Goal: Check status: Check status

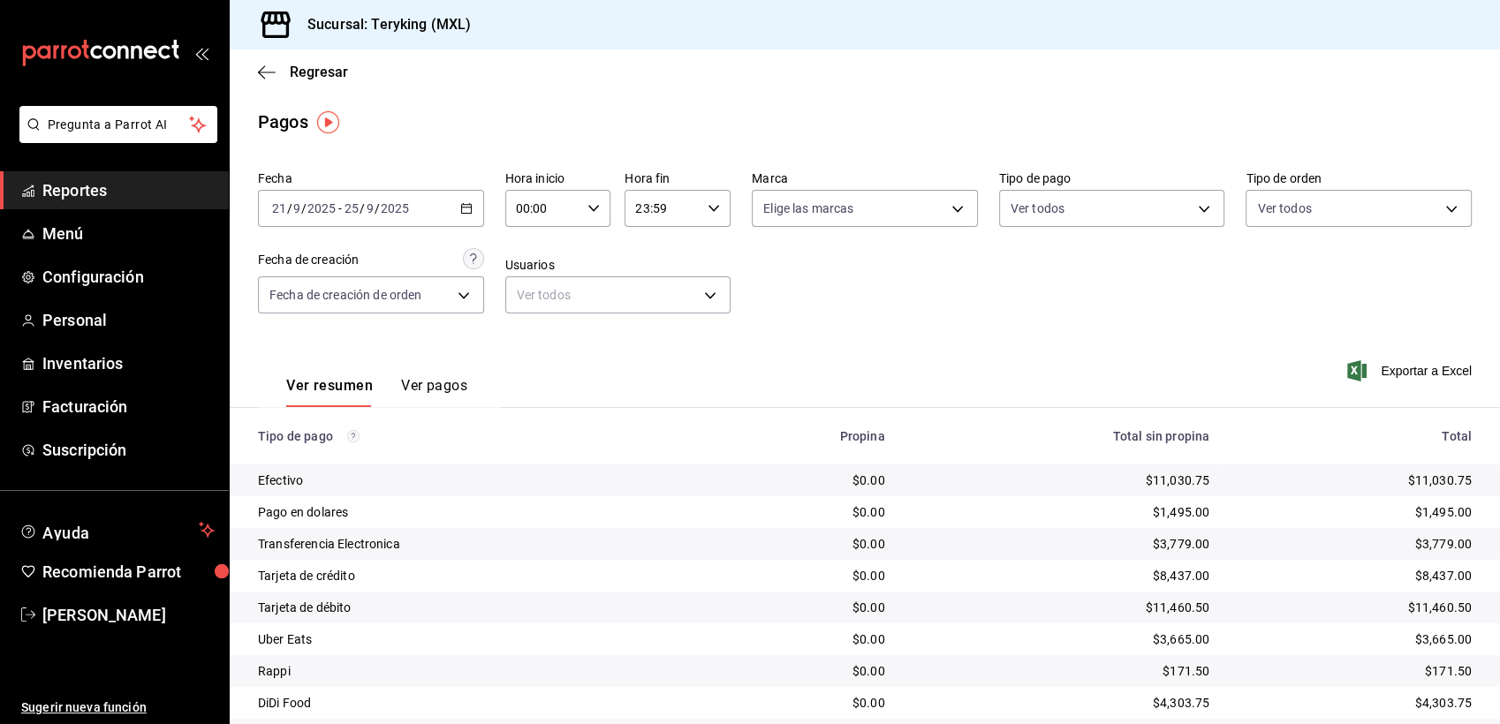
drag, startPoint x: 0, startPoint y: 0, endPoint x: 87, endPoint y: 189, distance: 207.9
click at [87, 189] on span "Reportes" at bounding box center [128, 190] width 172 height 24
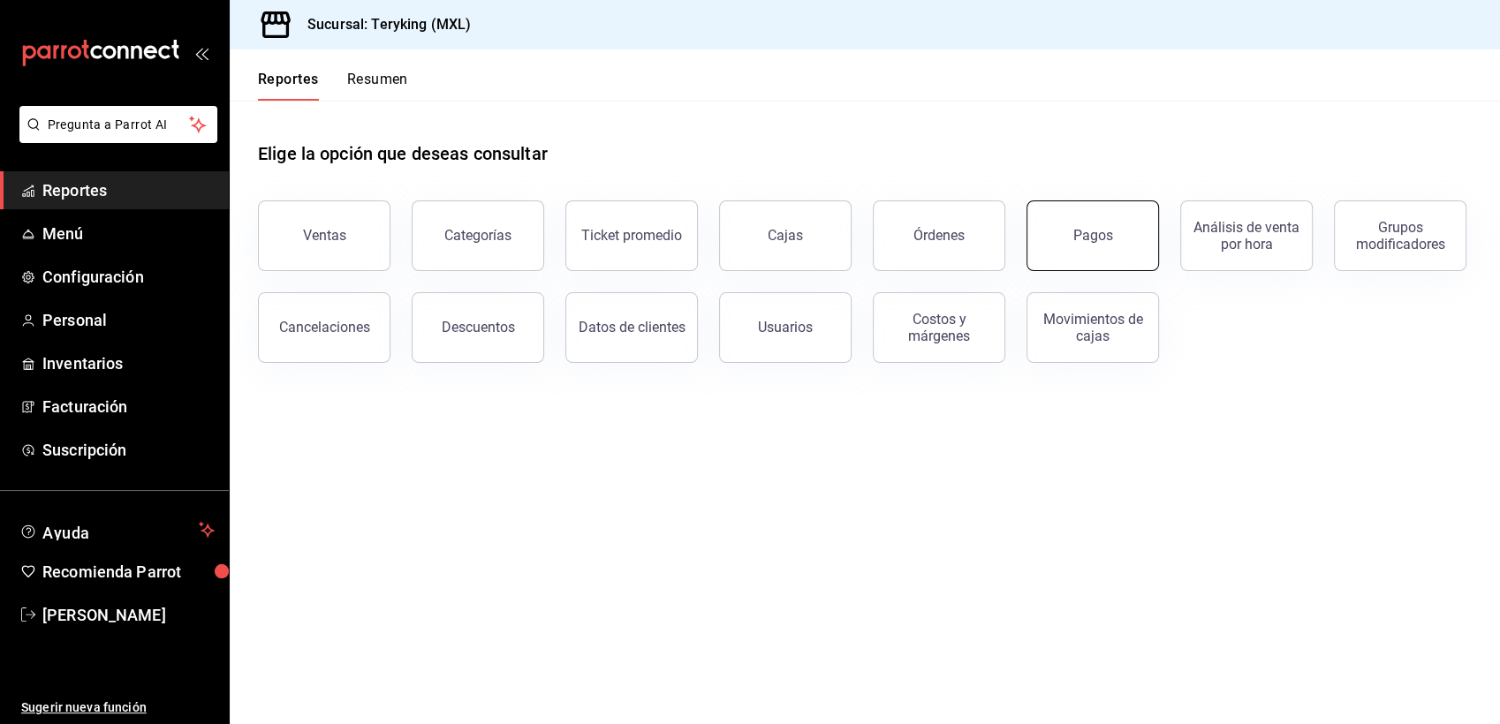
click at [1079, 235] on div "Pagos" at bounding box center [1093, 235] width 40 height 17
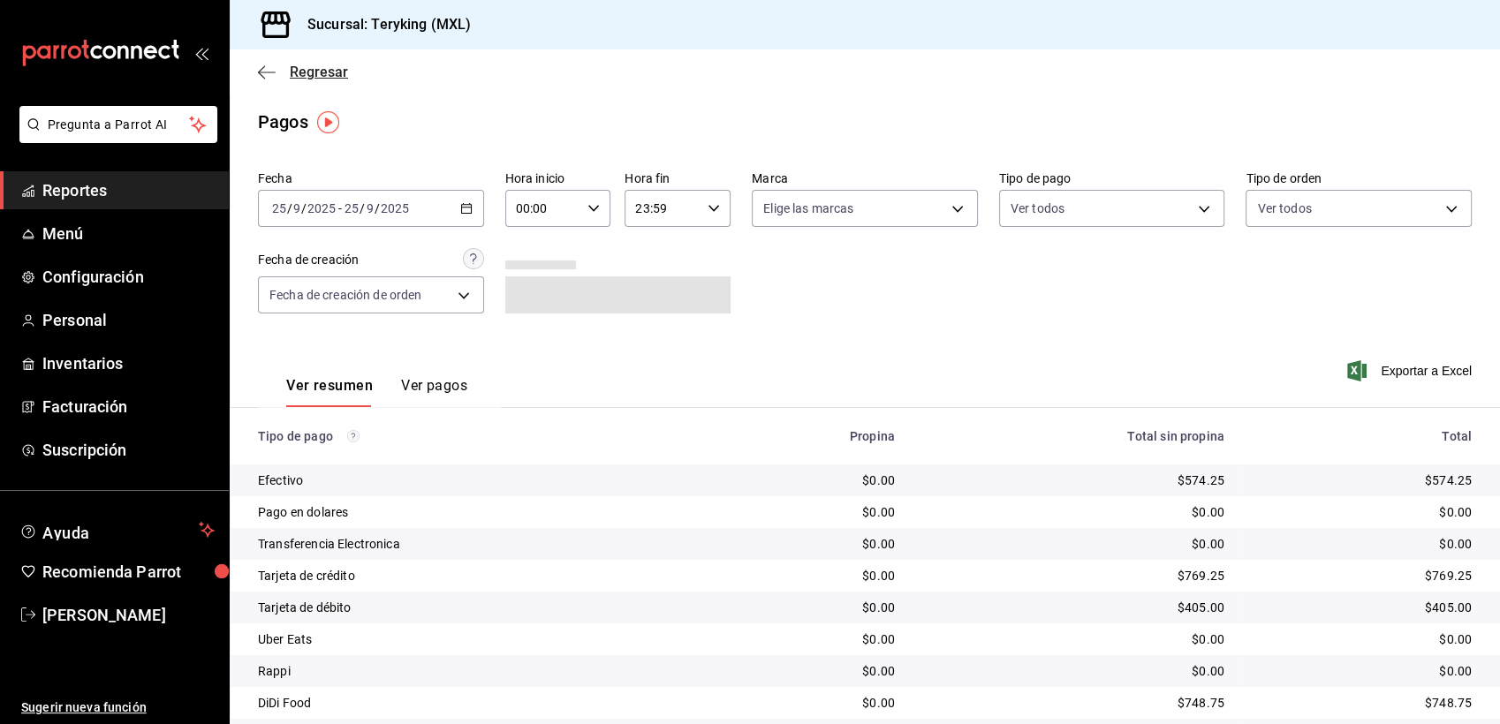
click at [318, 70] on span "Regresar" at bounding box center [319, 72] width 58 height 17
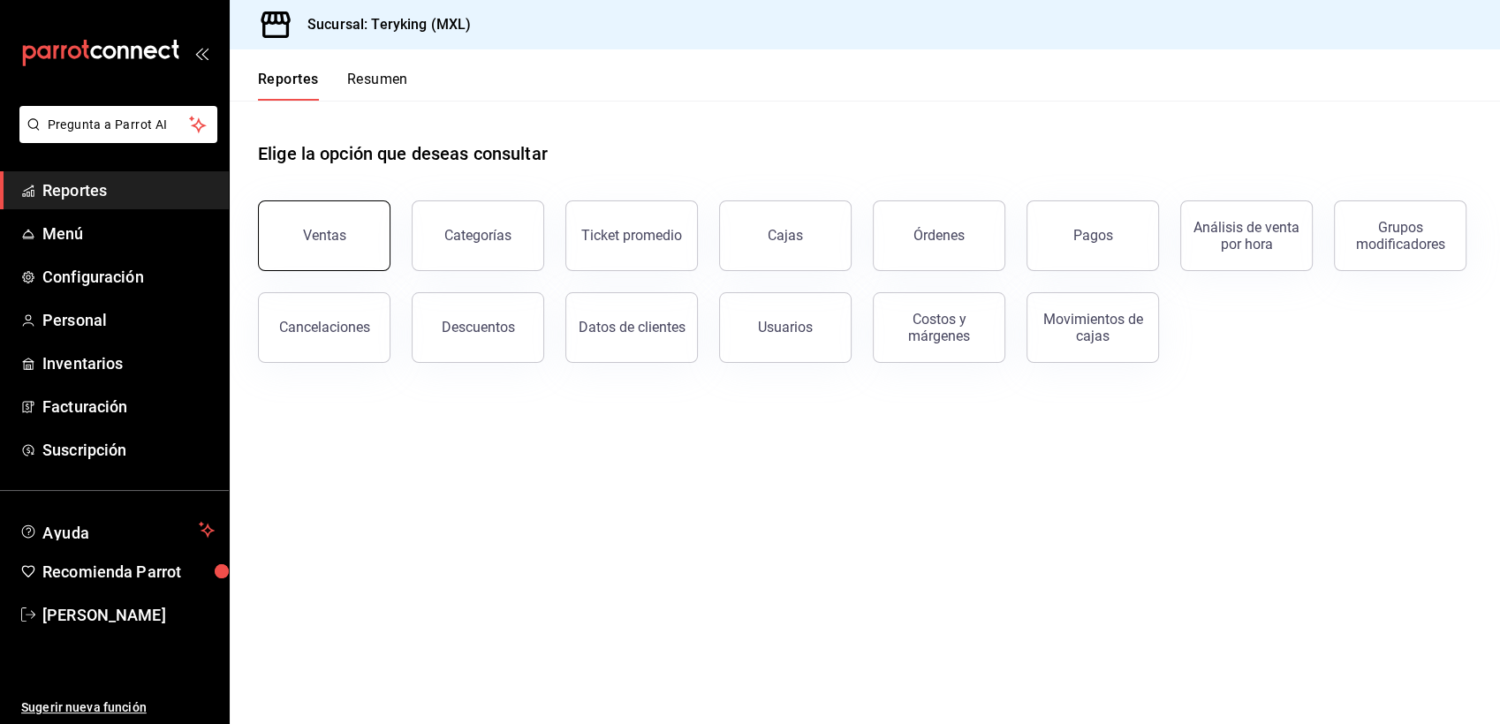
click at [330, 238] on div "Ventas" at bounding box center [324, 235] width 43 height 17
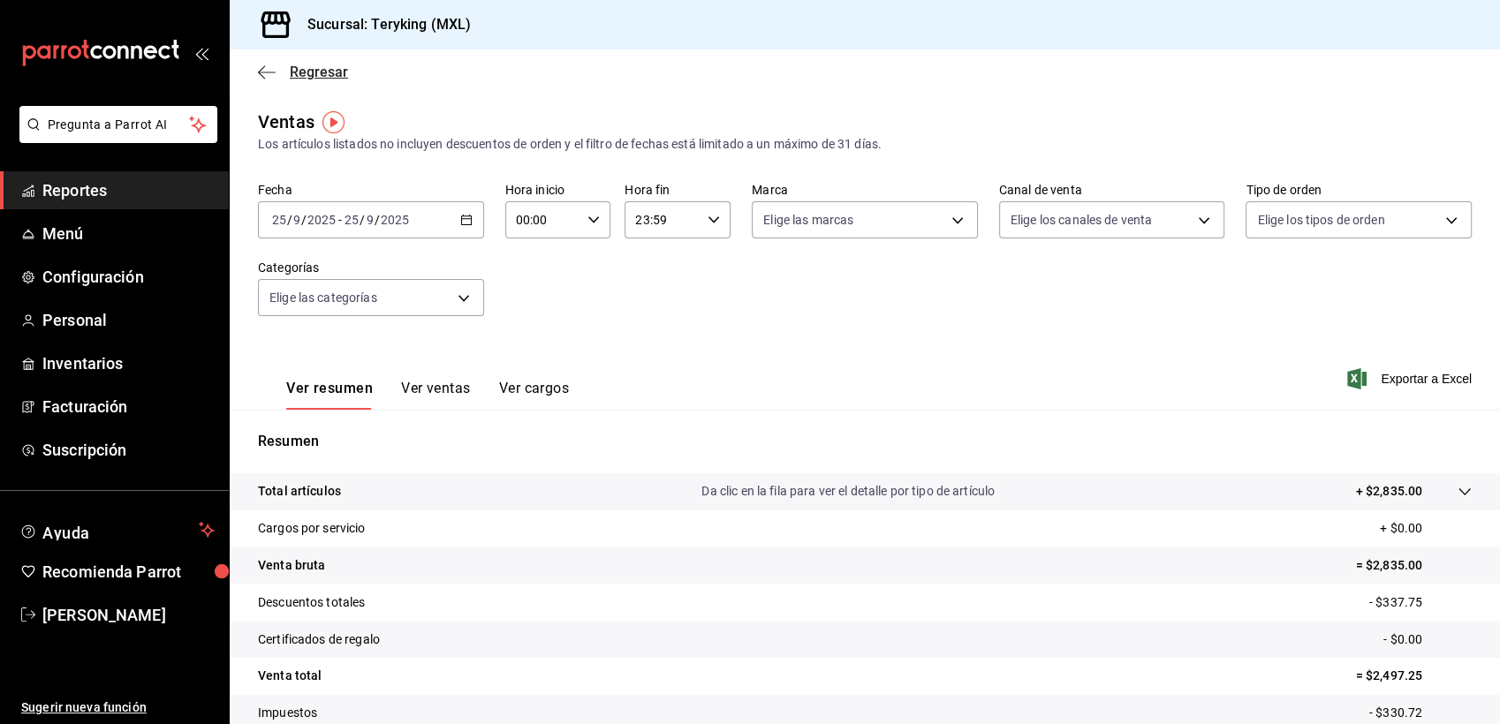
click at [332, 72] on span "Regresar" at bounding box center [319, 72] width 58 height 17
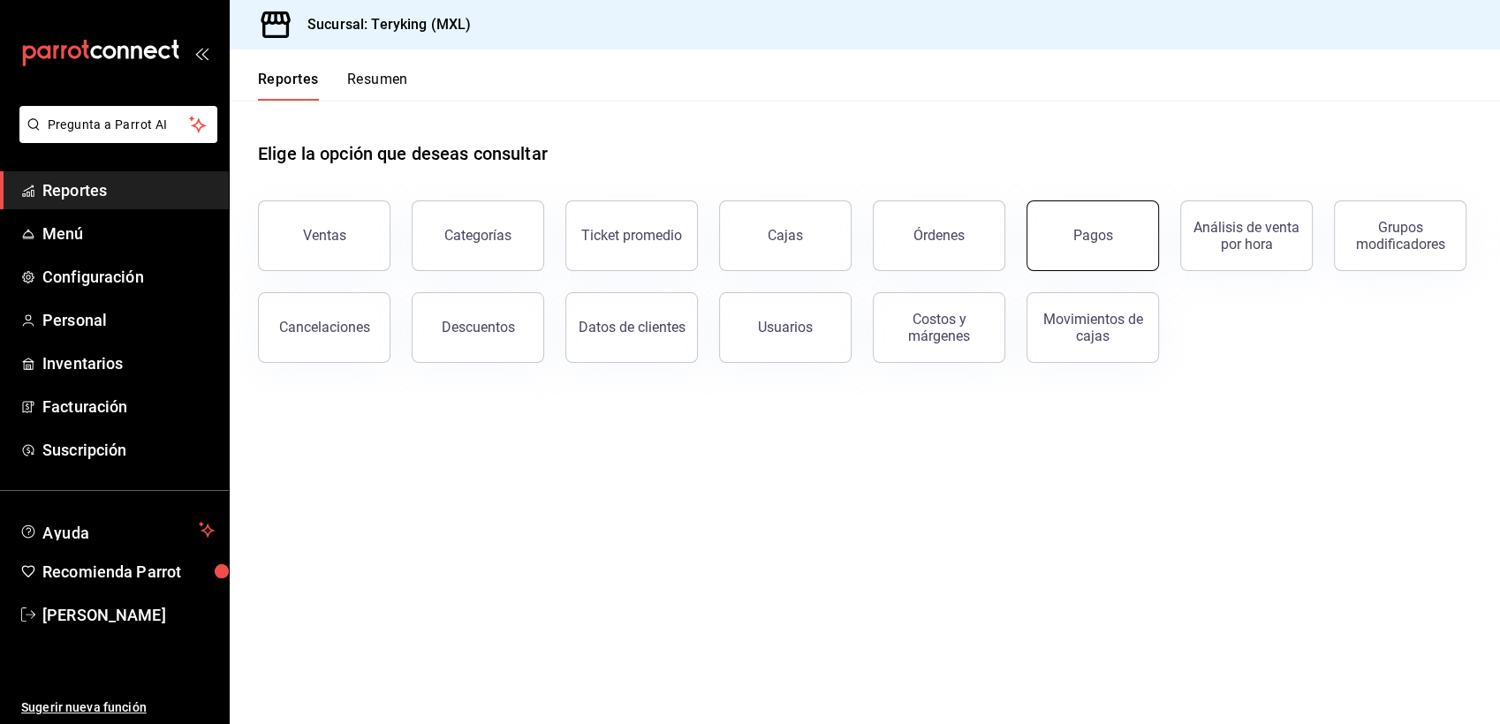
click at [1109, 231] on div "Pagos" at bounding box center [1093, 235] width 40 height 17
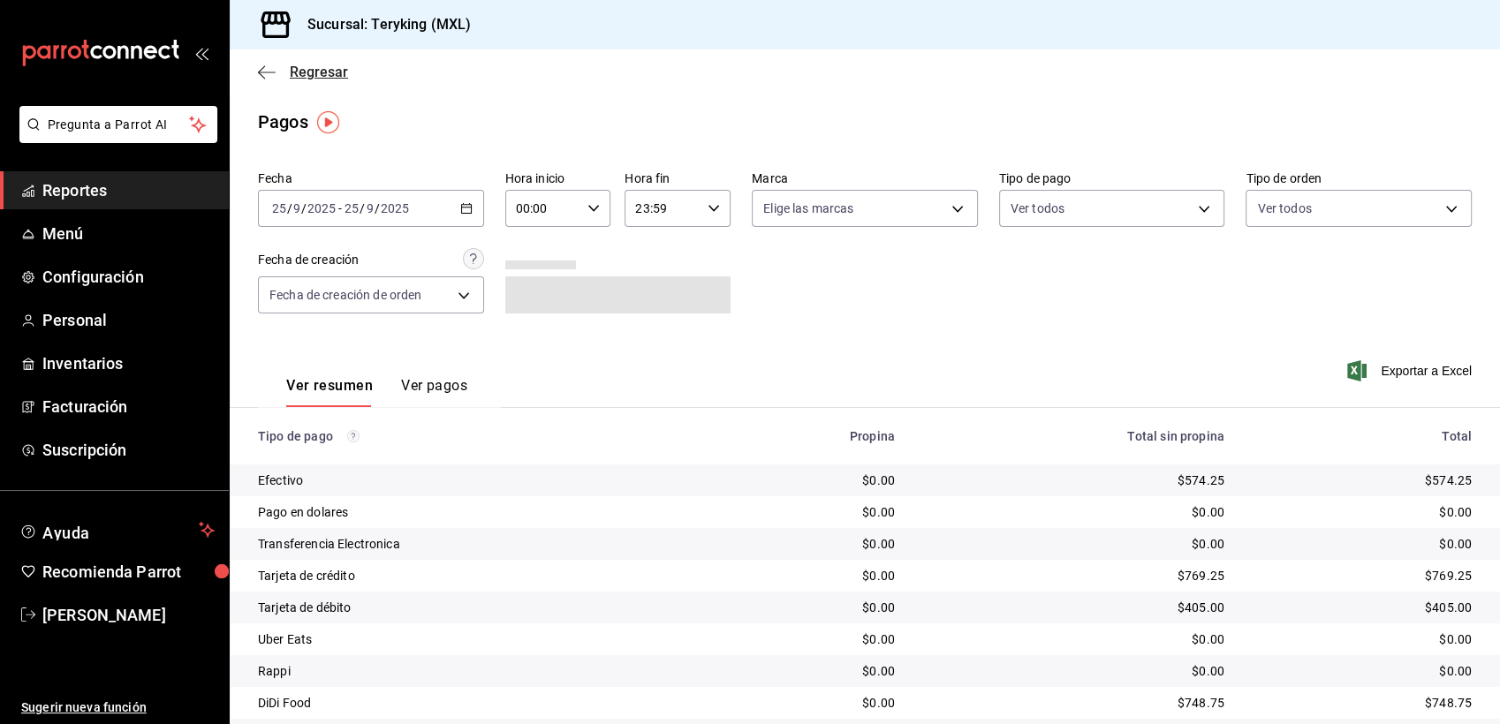
click at [305, 76] on span "Regresar" at bounding box center [319, 72] width 58 height 17
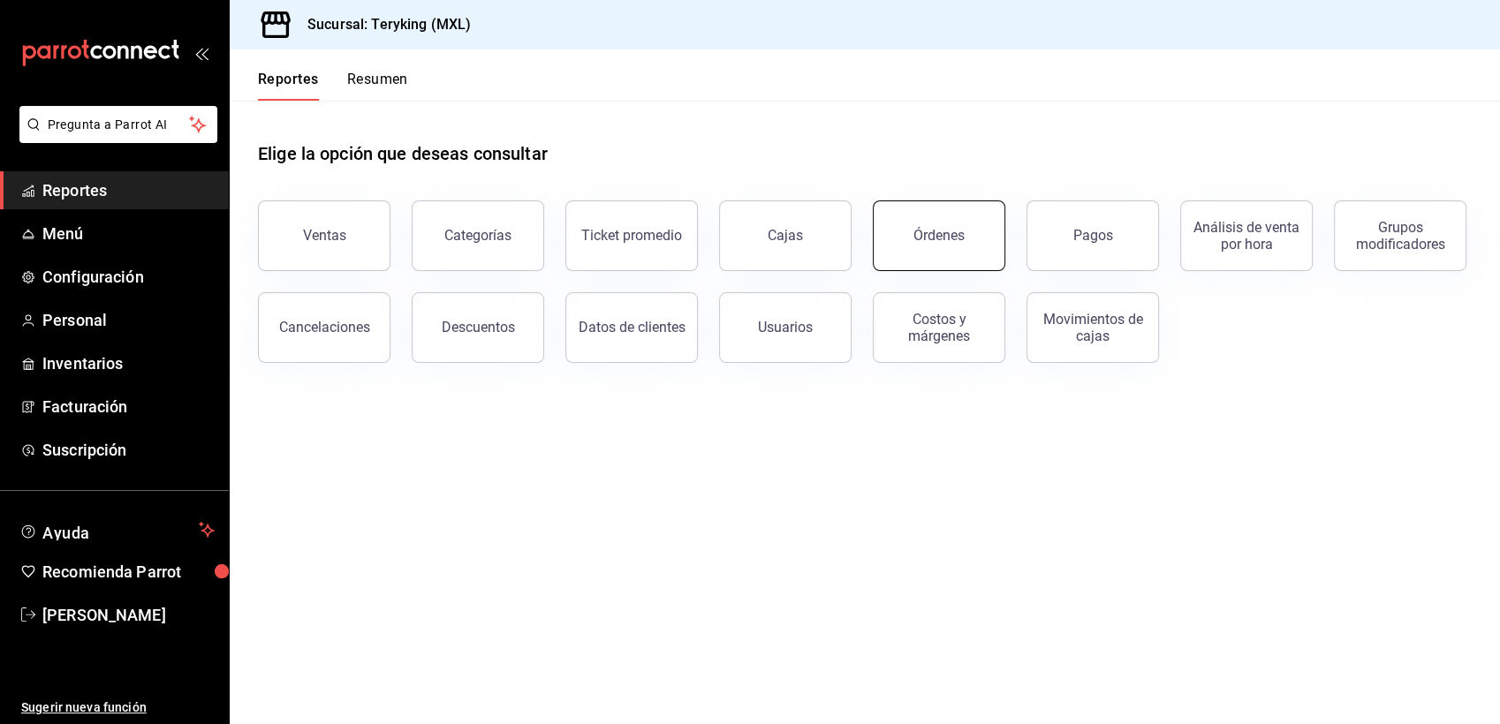
click at [956, 238] on div "Órdenes" at bounding box center [938, 235] width 51 height 17
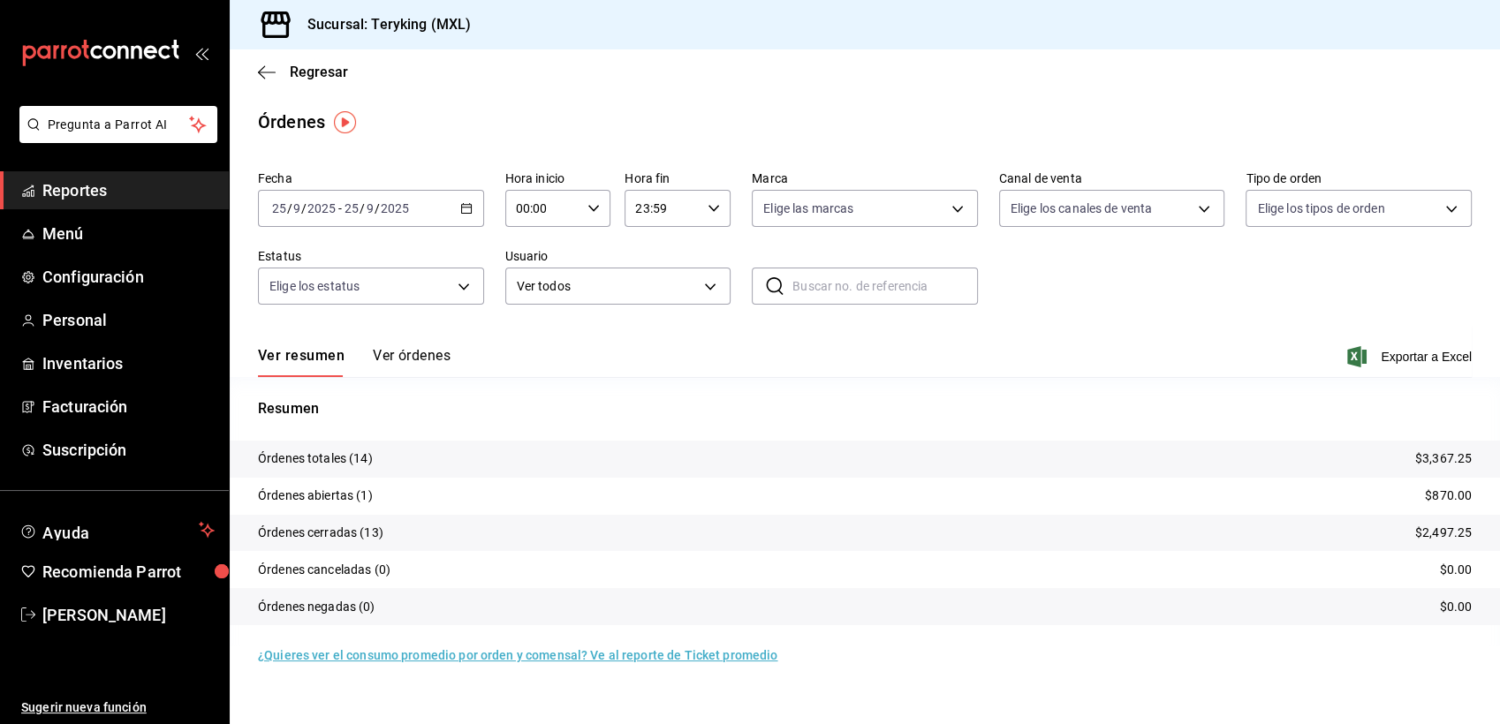
click at [413, 357] on button "Ver órdenes" at bounding box center [412, 362] width 78 height 30
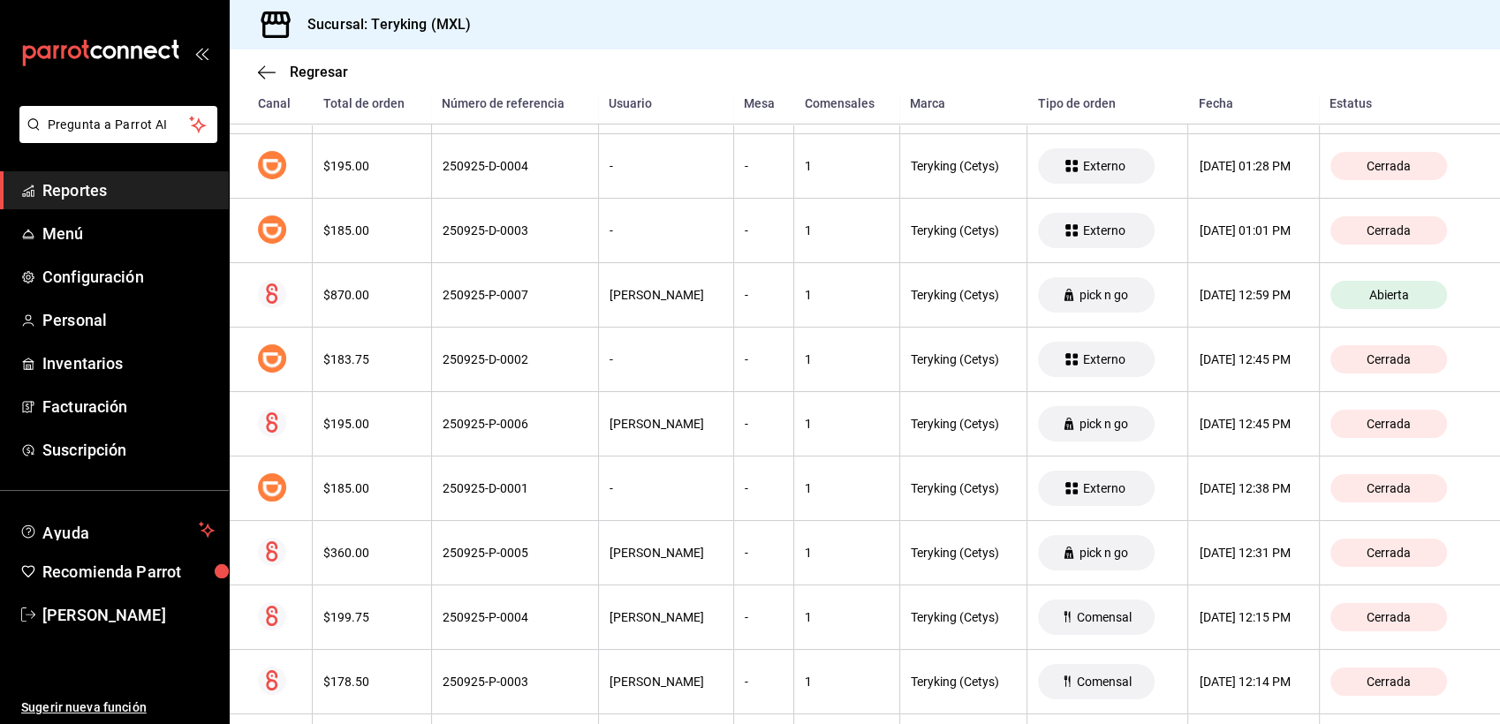
scroll to position [513, 0]
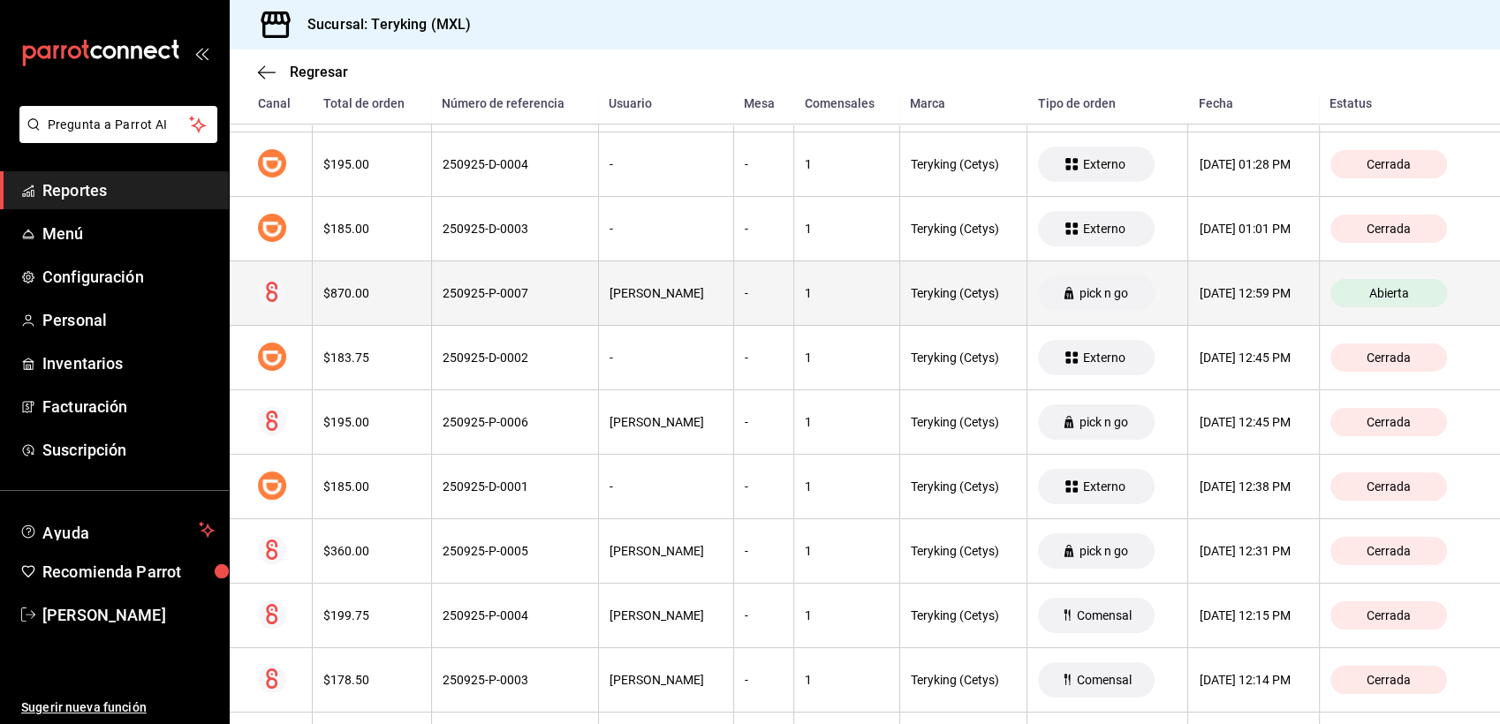
click at [550, 288] on div "250925-P-0007" at bounding box center [515, 293] width 145 height 14
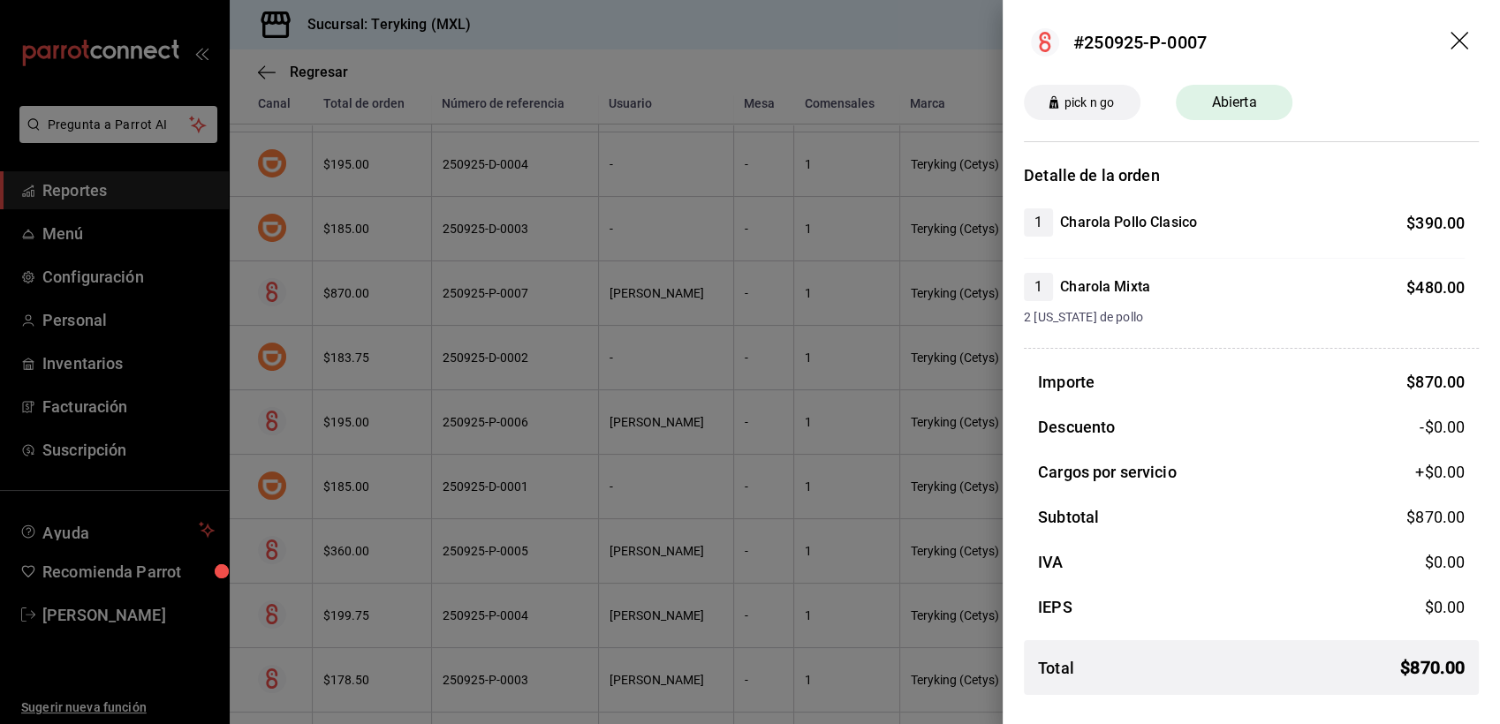
click at [749, 144] on div at bounding box center [750, 362] width 1500 height 724
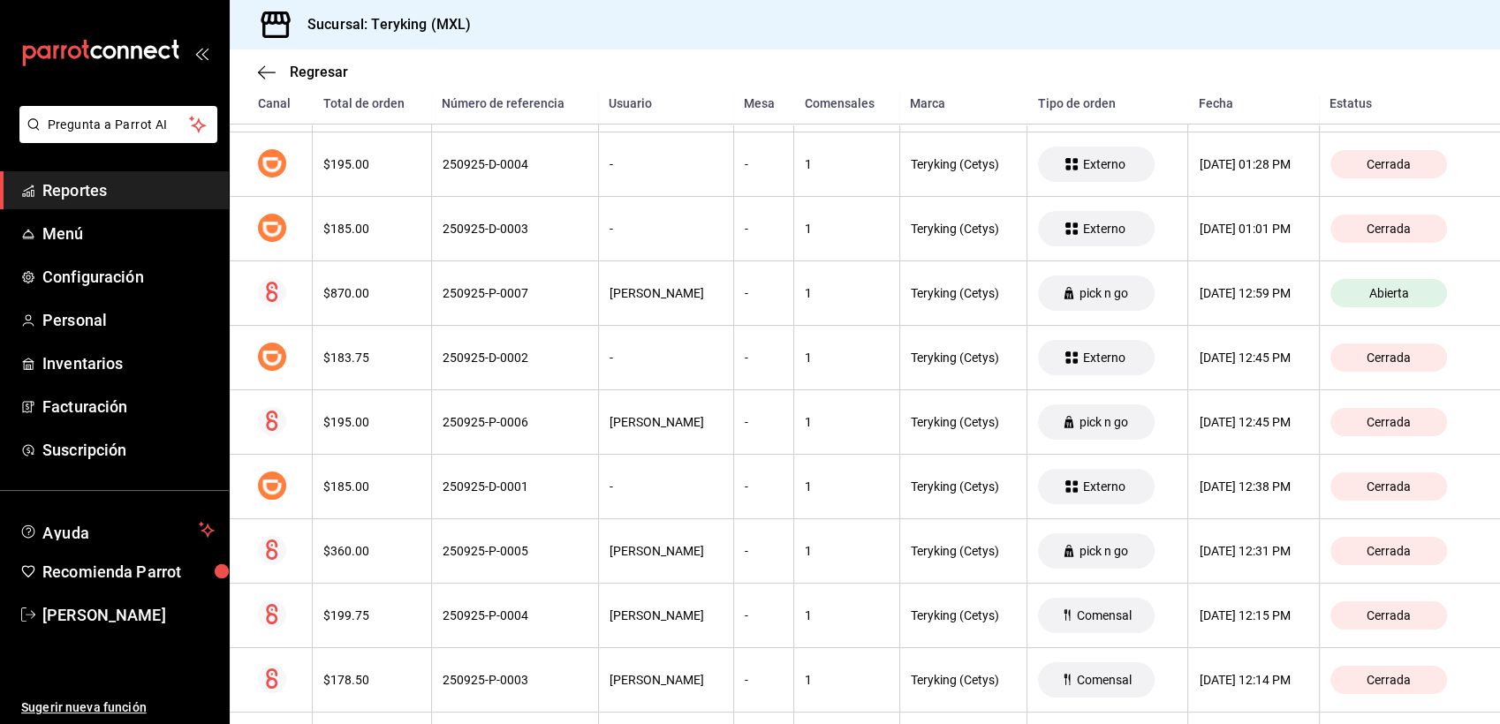
click at [63, 180] on span "Reportes" at bounding box center [128, 190] width 172 height 24
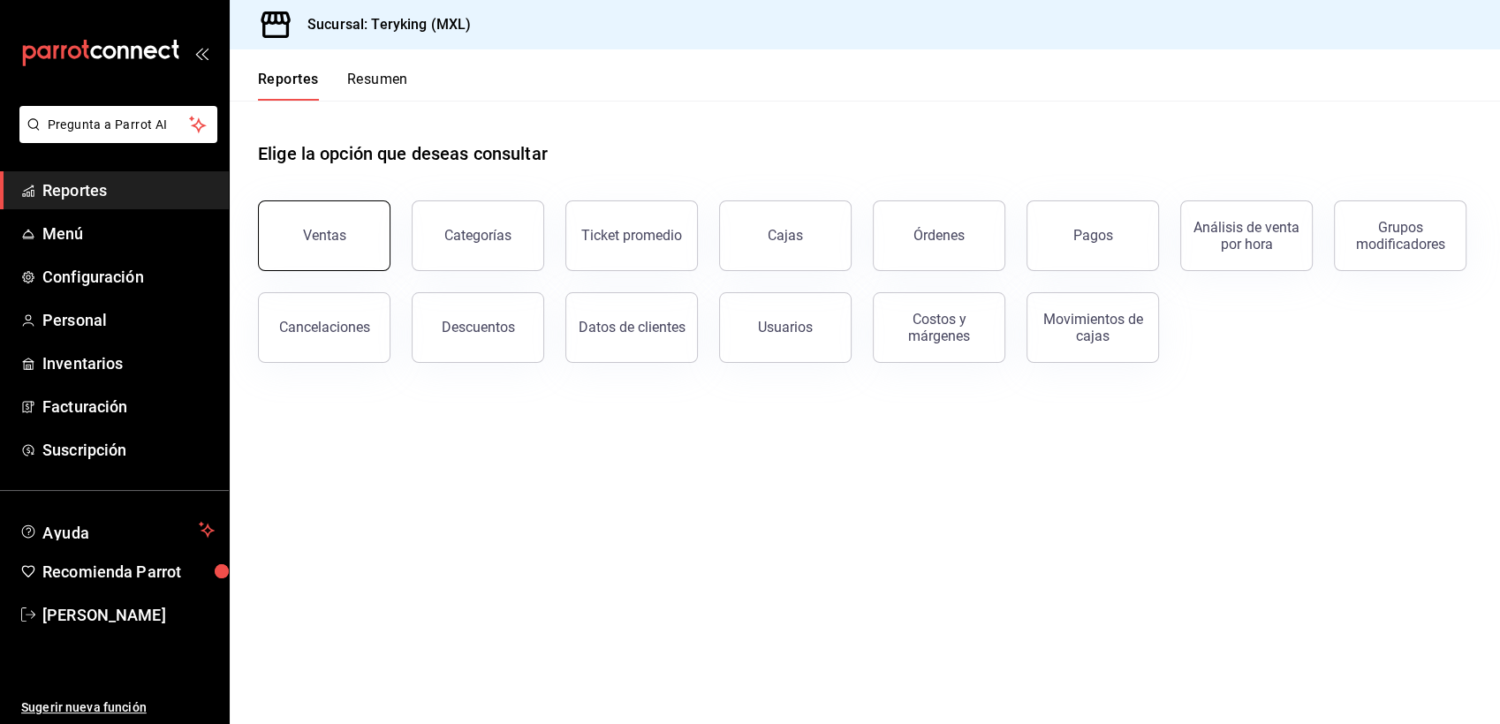
click at [322, 256] on button "Ventas" at bounding box center [324, 236] width 132 height 71
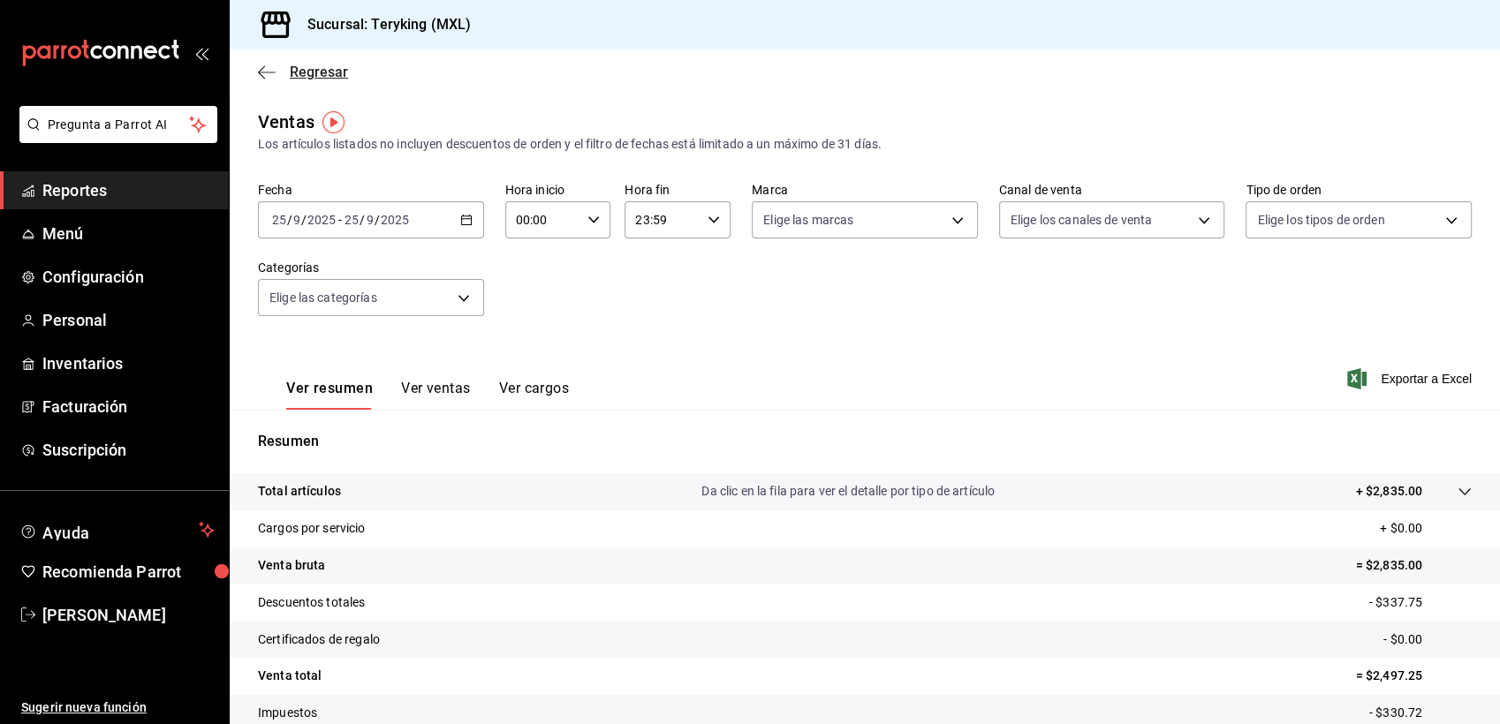
click at [304, 80] on span "Regresar" at bounding box center [319, 72] width 58 height 17
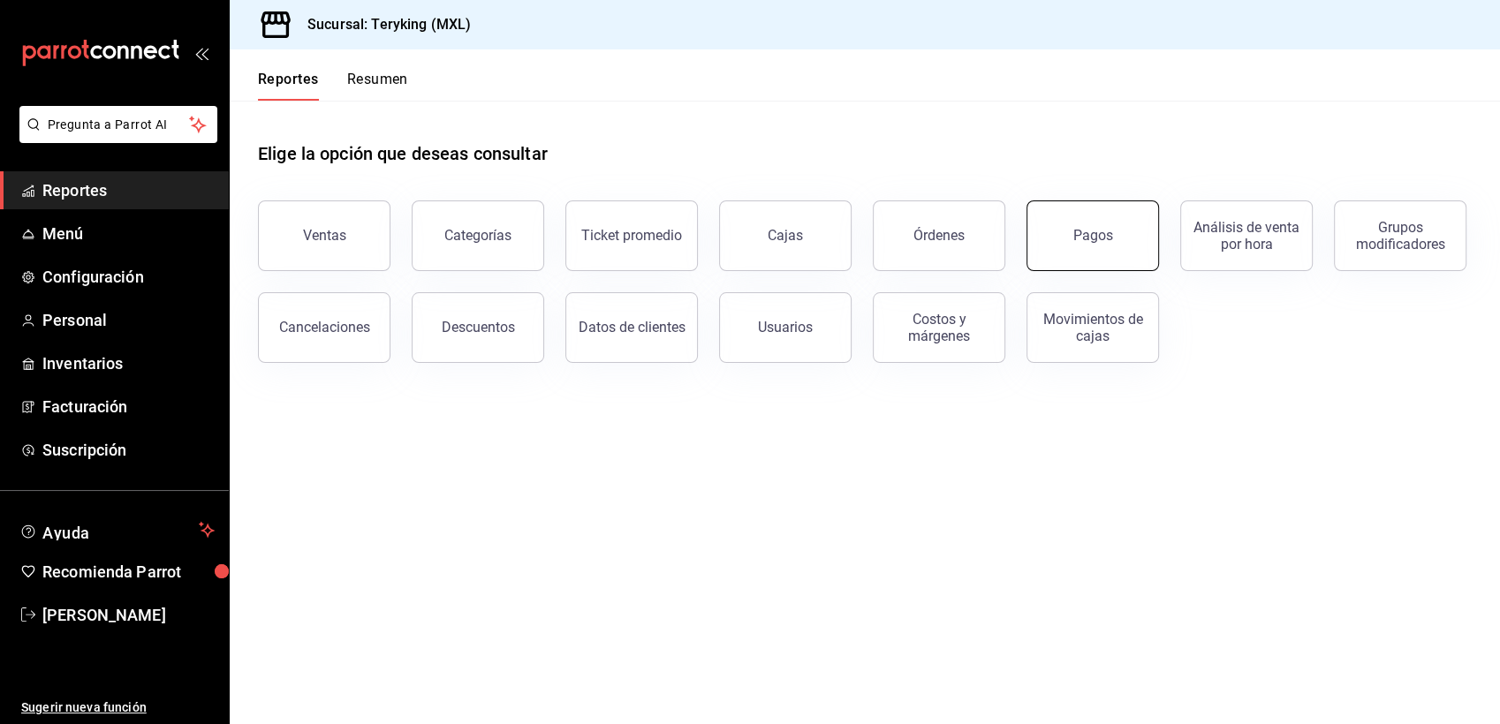
click at [1094, 266] on button "Pagos" at bounding box center [1092, 236] width 132 height 71
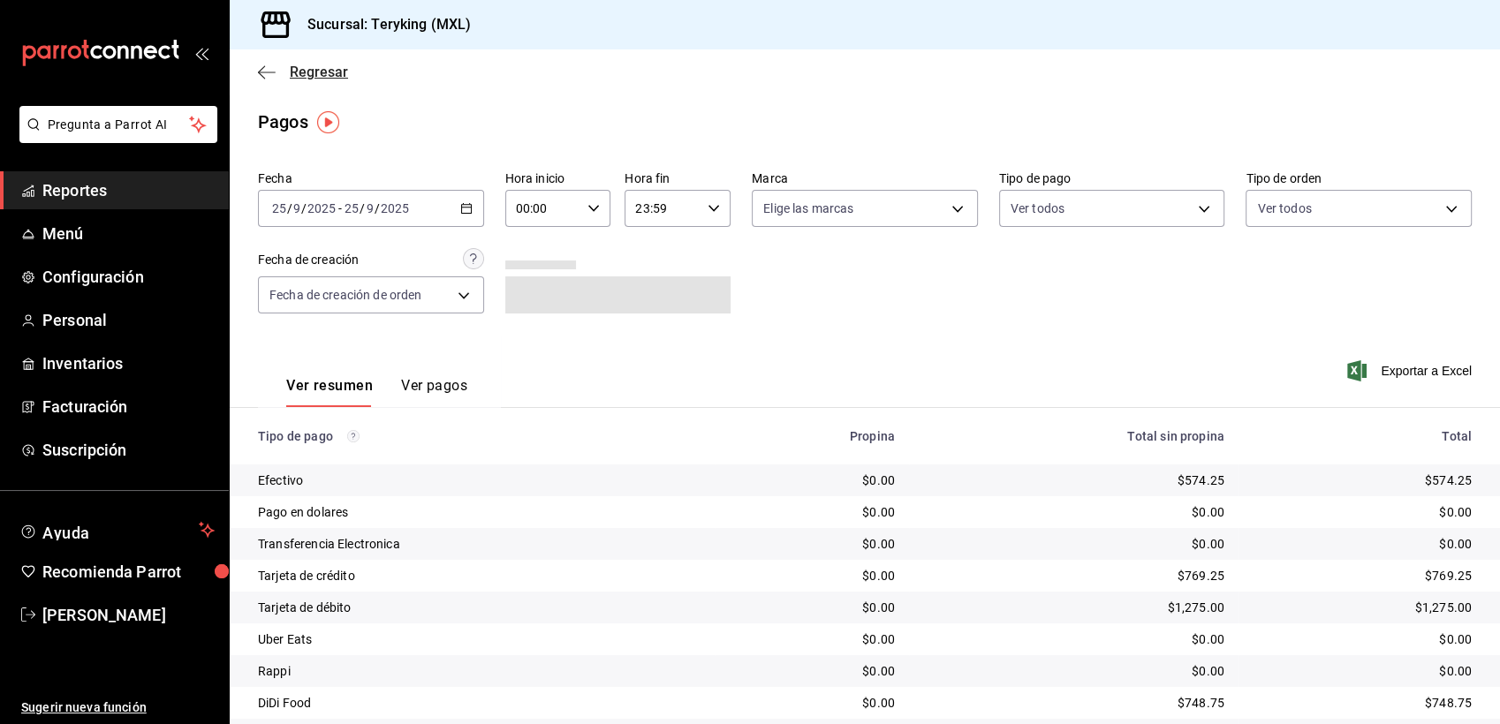
click at [322, 72] on span "Regresar" at bounding box center [319, 72] width 58 height 17
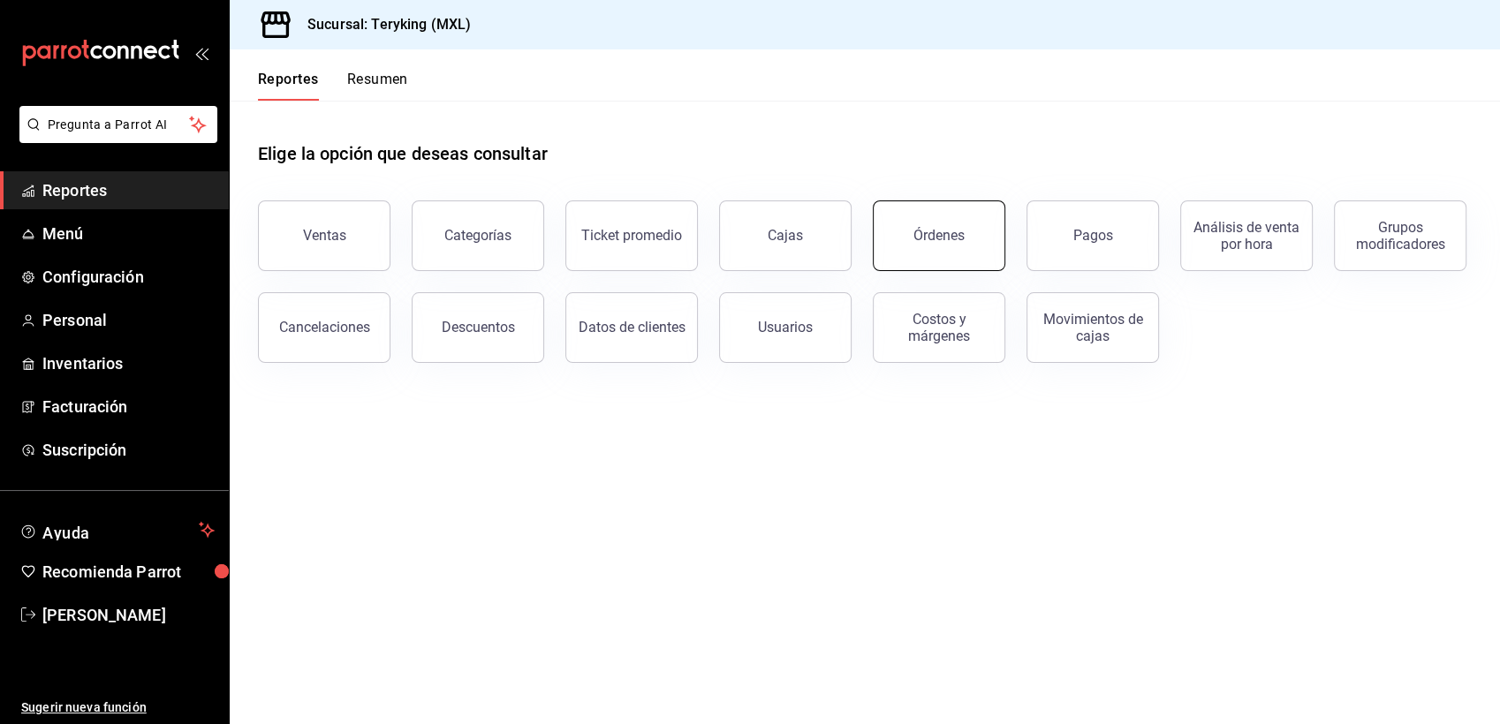
click at [960, 224] on button "Órdenes" at bounding box center [939, 236] width 132 height 71
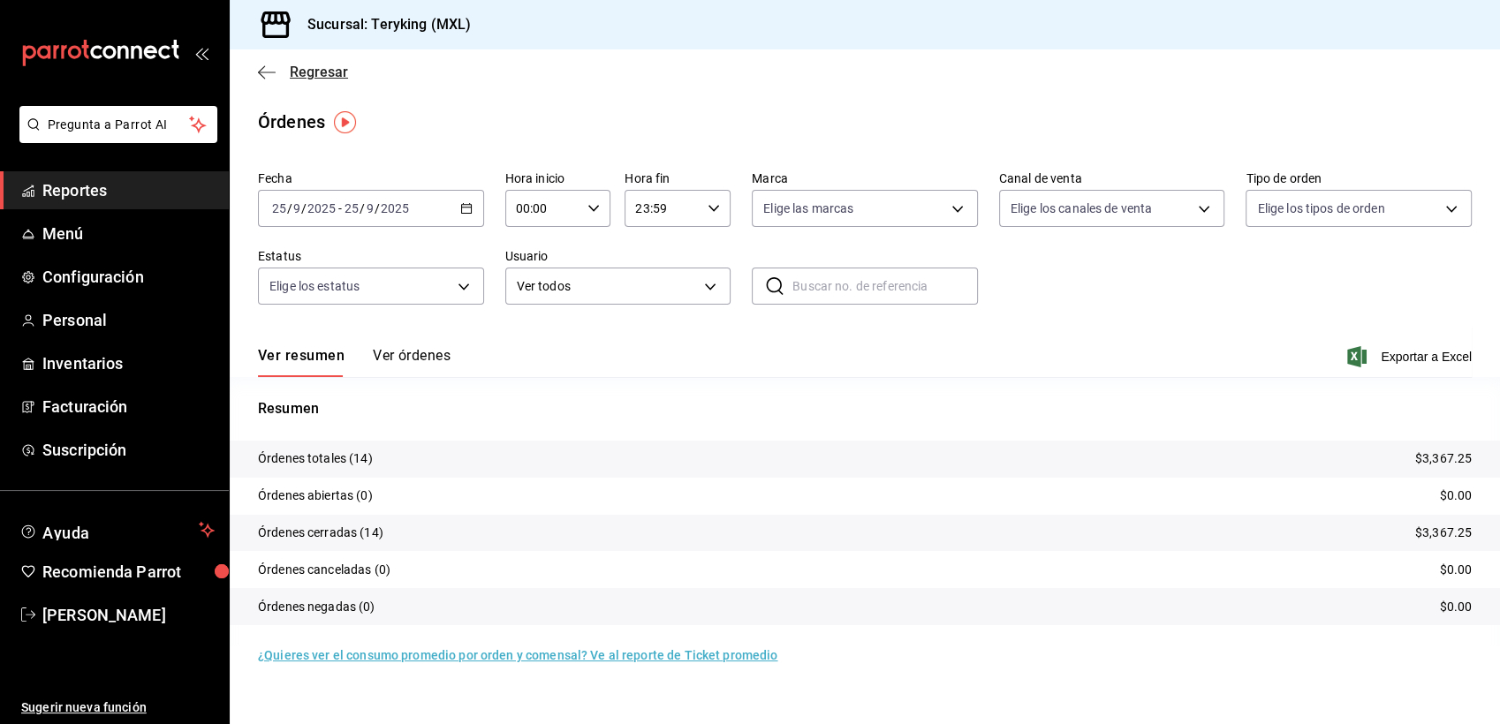
click at [303, 69] on span "Regresar" at bounding box center [319, 72] width 58 height 17
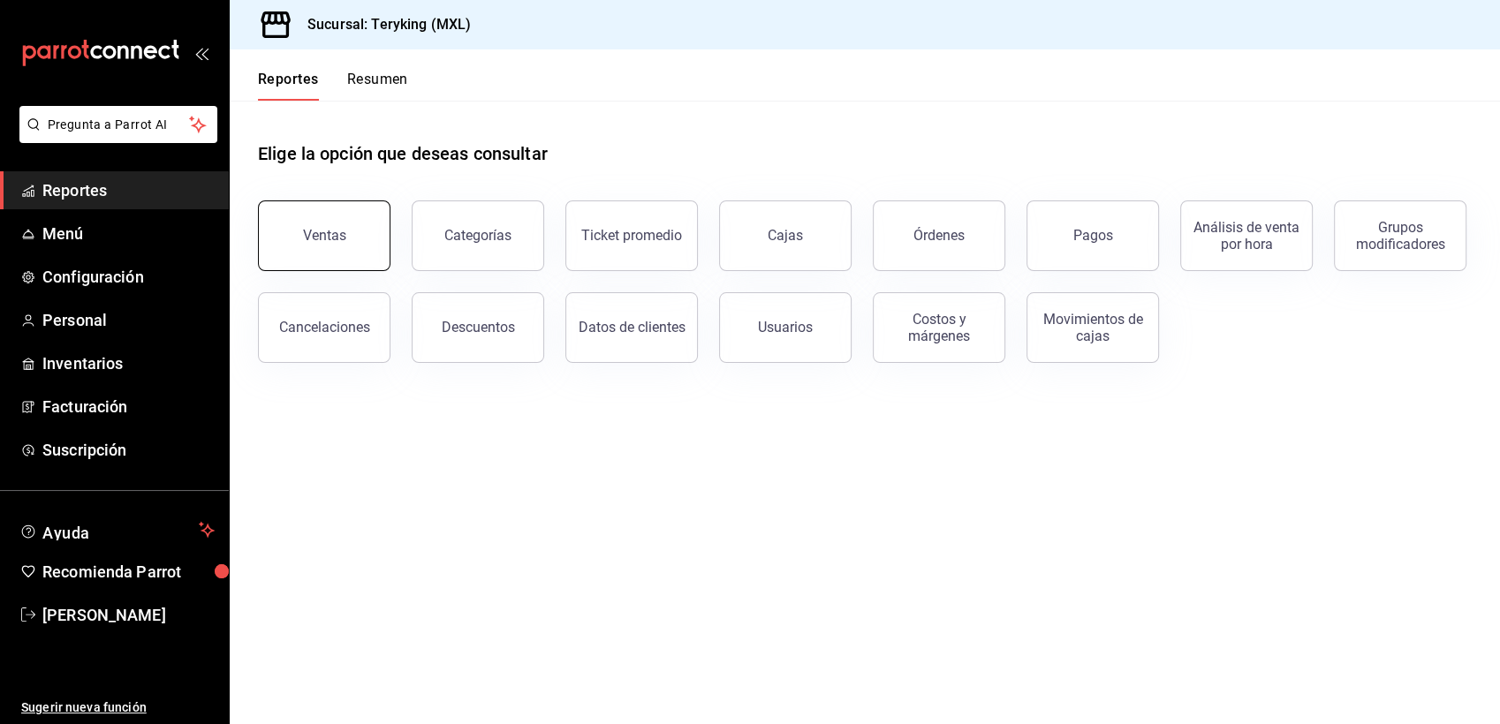
click at [360, 258] on button "Ventas" at bounding box center [324, 236] width 132 height 71
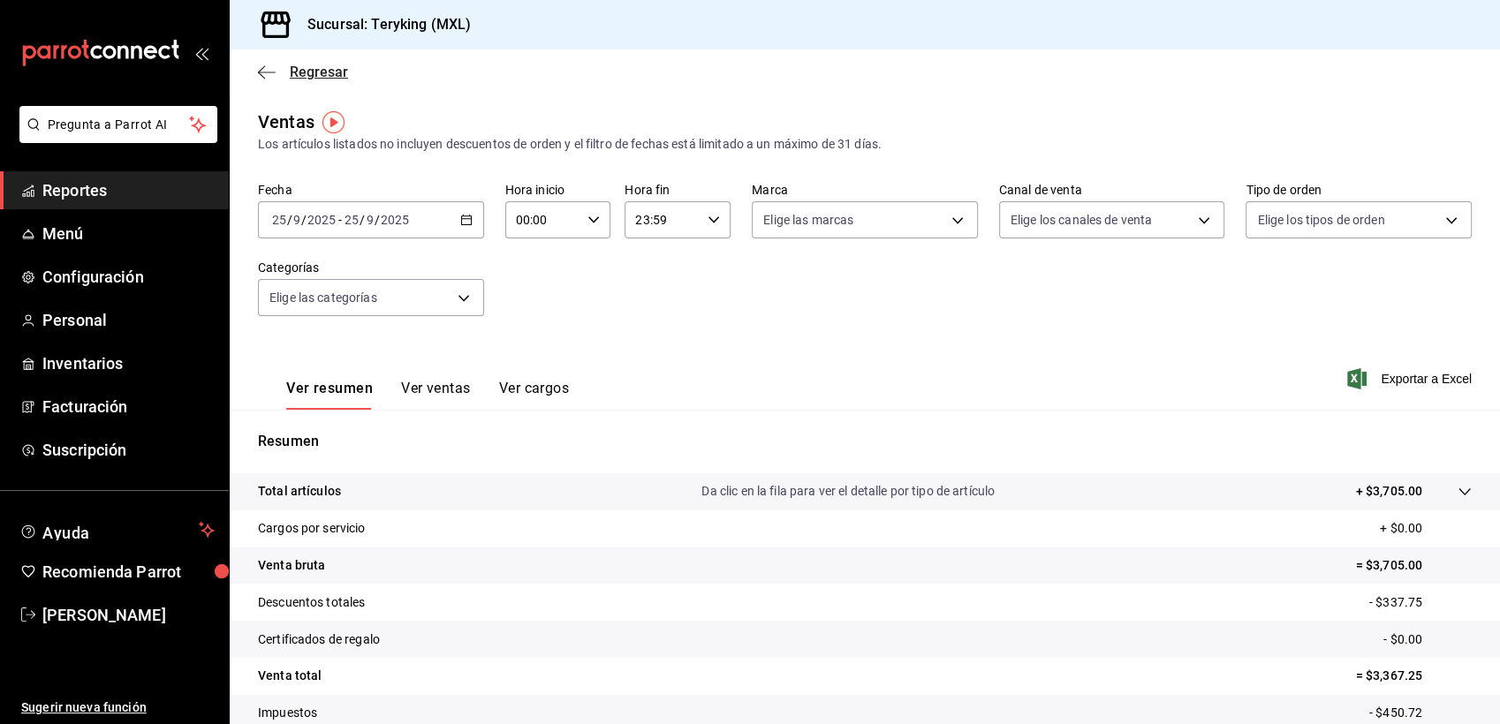
click at [332, 67] on span "Regresar" at bounding box center [319, 72] width 58 height 17
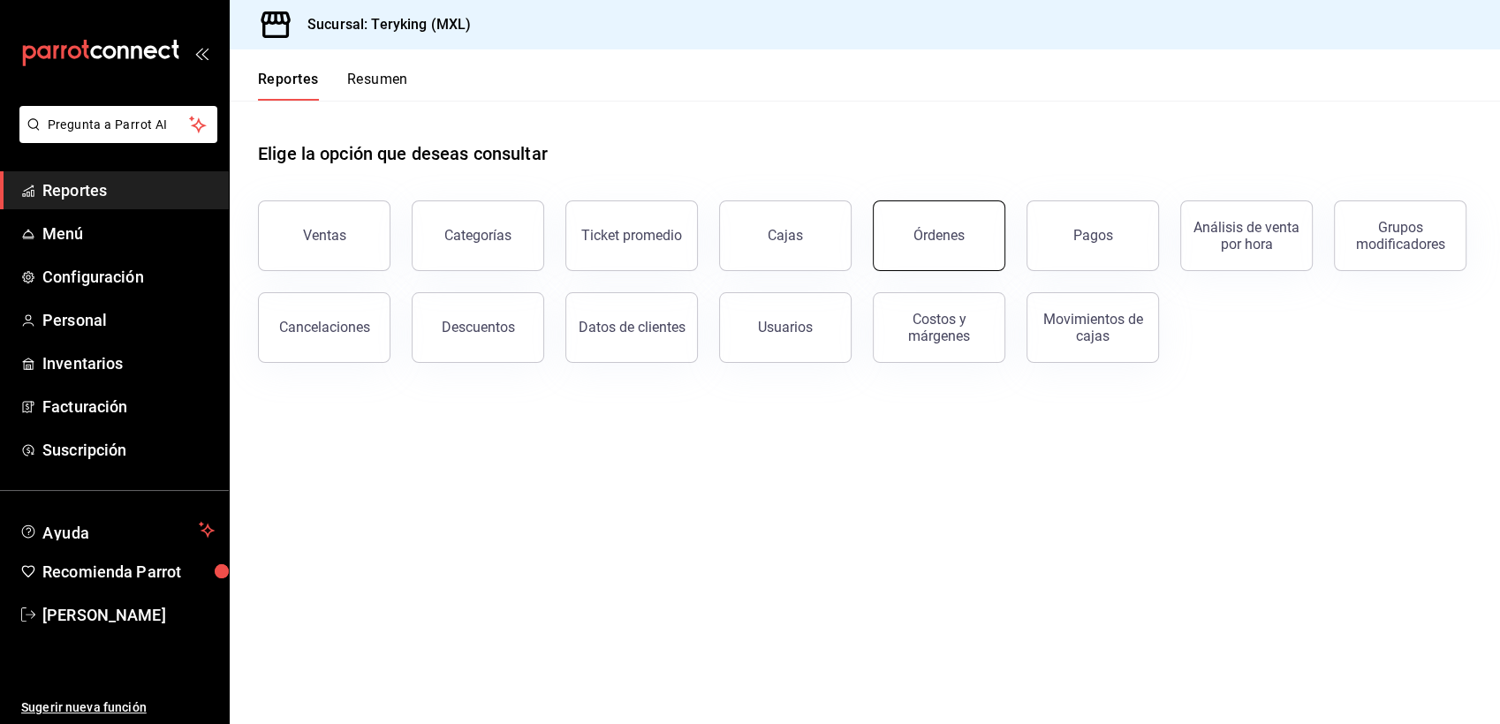
click at [930, 244] on button "Órdenes" at bounding box center [939, 236] width 132 height 71
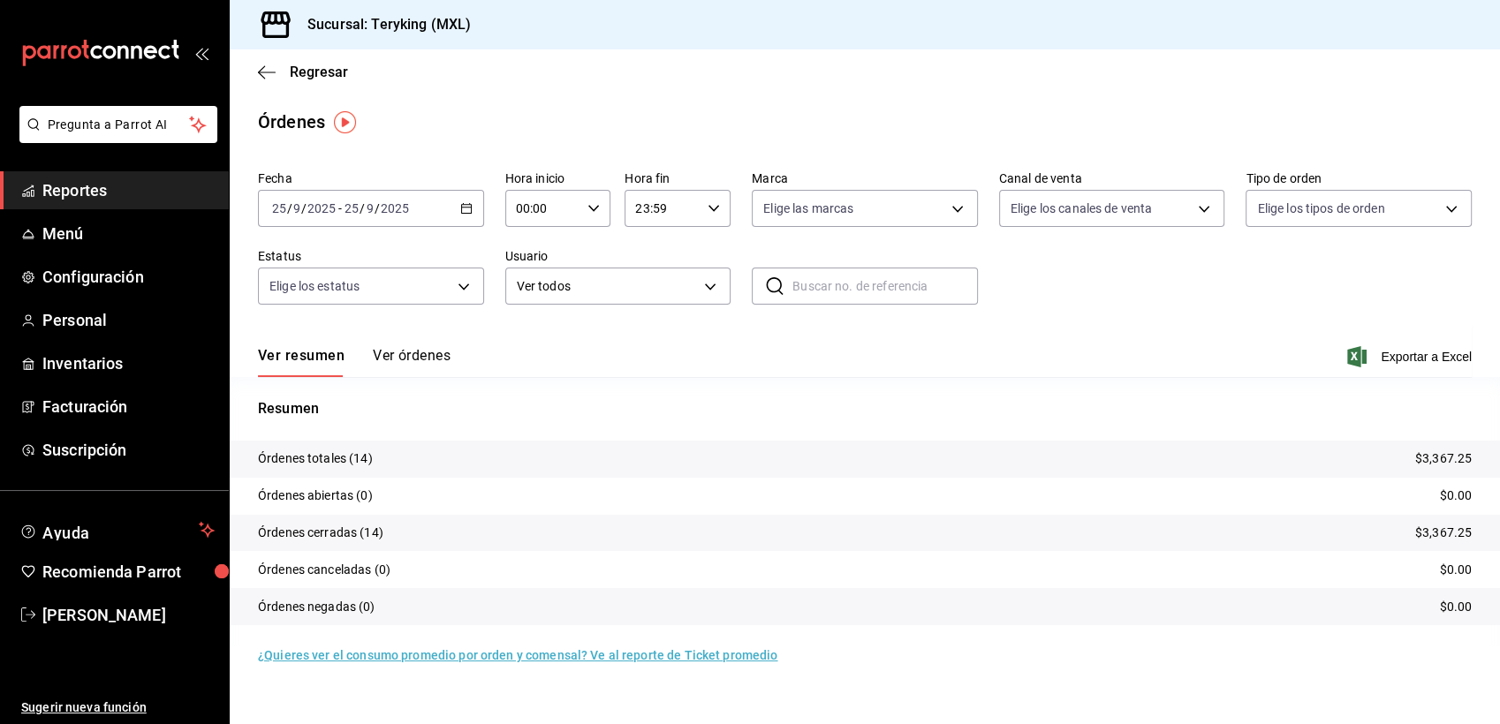
click at [422, 362] on button "Ver órdenes" at bounding box center [412, 362] width 78 height 30
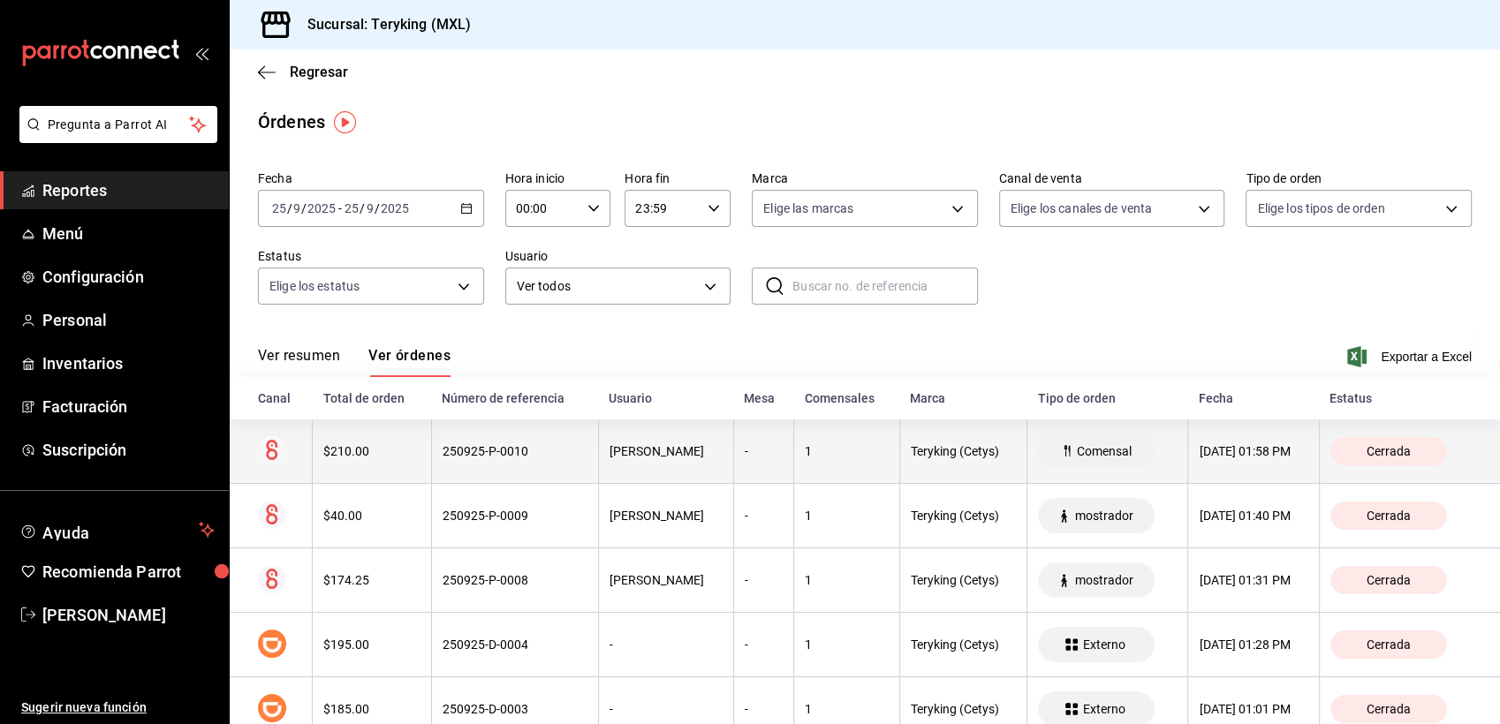
click at [422, 448] on th "$210.00" at bounding box center [372, 452] width 118 height 64
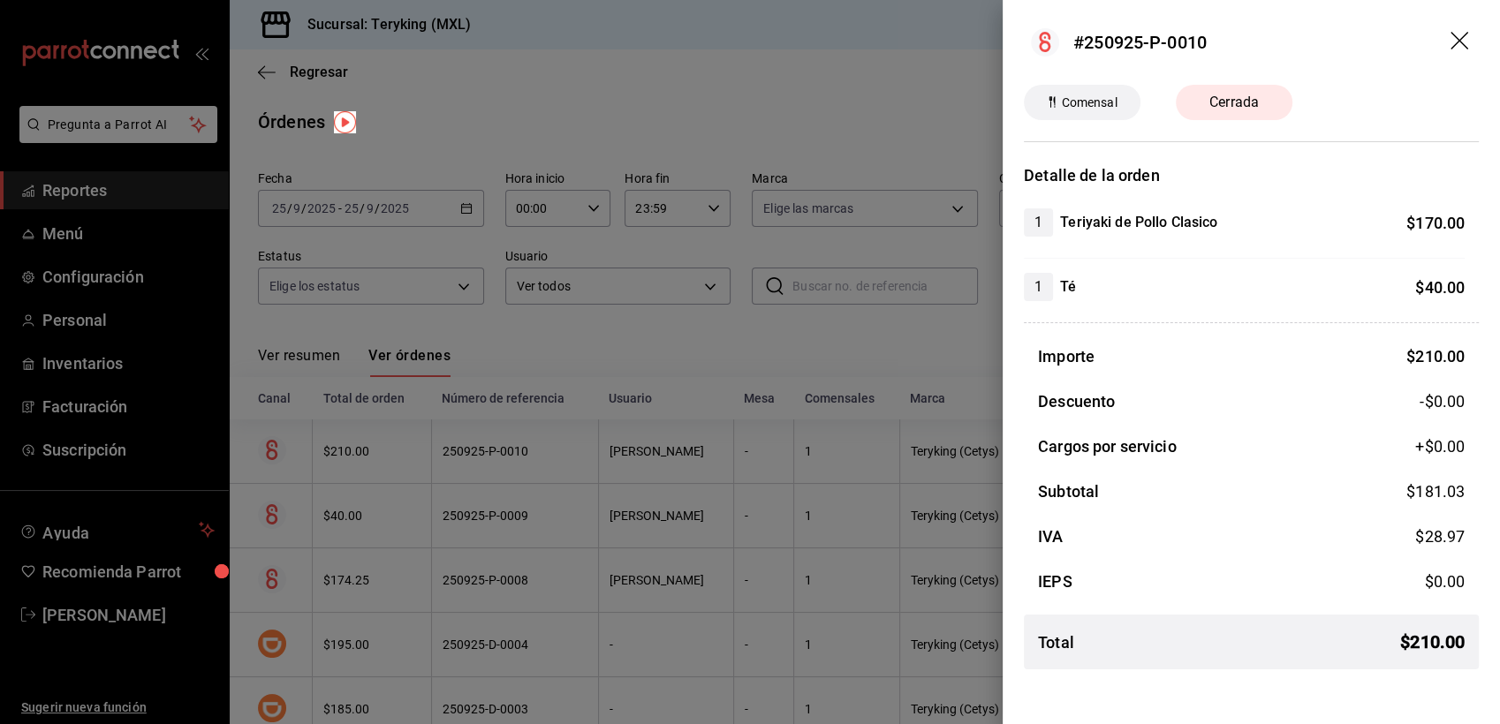
click at [483, 341] on div at bounding box center [750, 362] width 1500 height 724
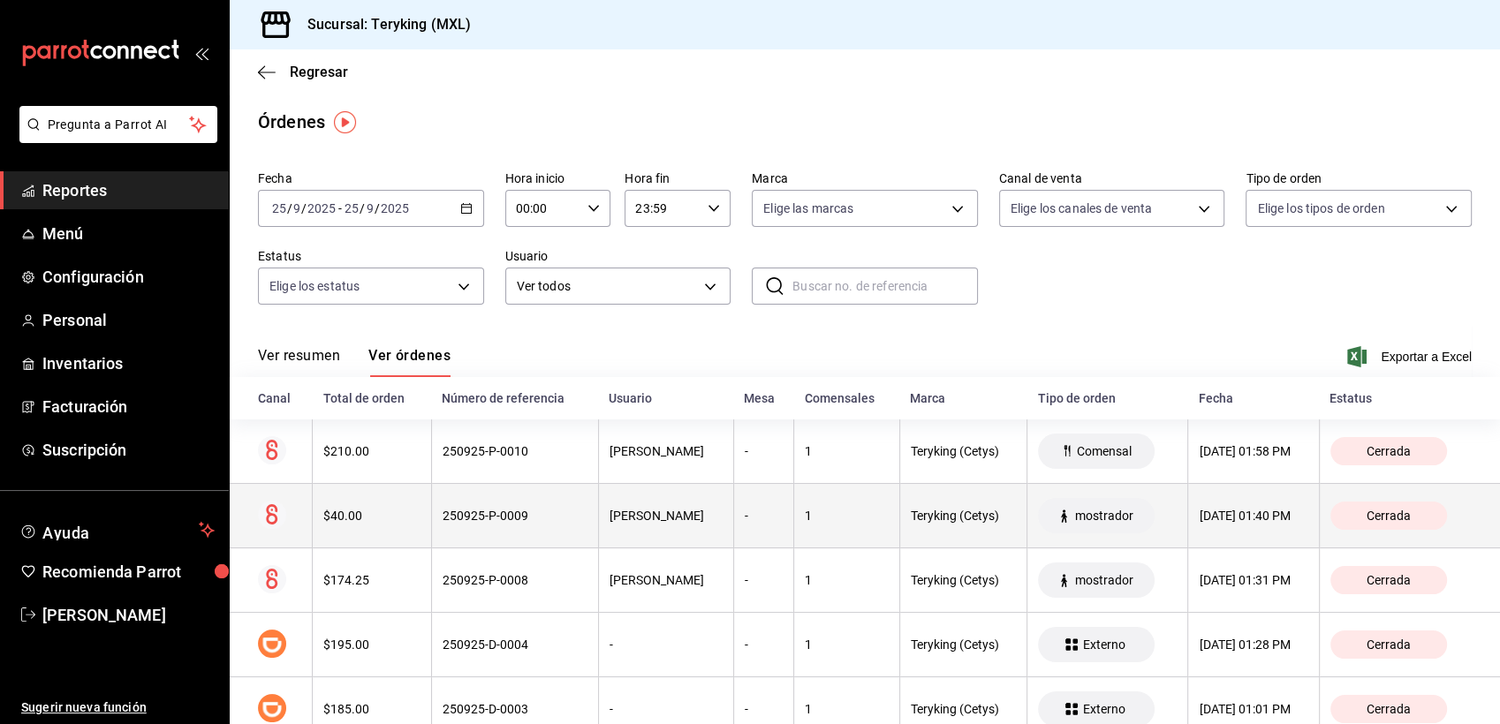
click at [510, 523] on div "250925-P-0009" at bounding box center [515, 516] width 145 height 14
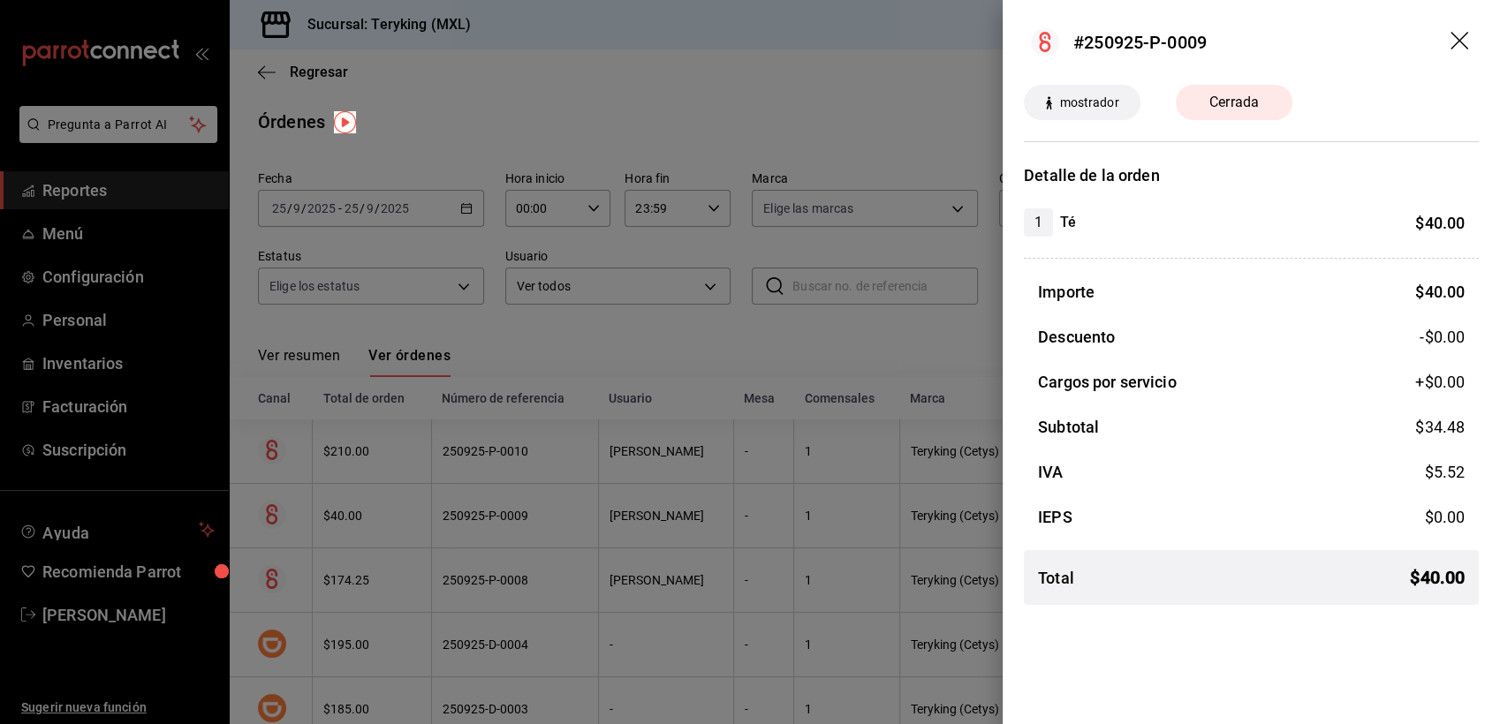
click at [531, 332] on div at bounding box center [750, 362] width 1500 height 724
